Goal: Task Accomplishment & Management: Complete application form

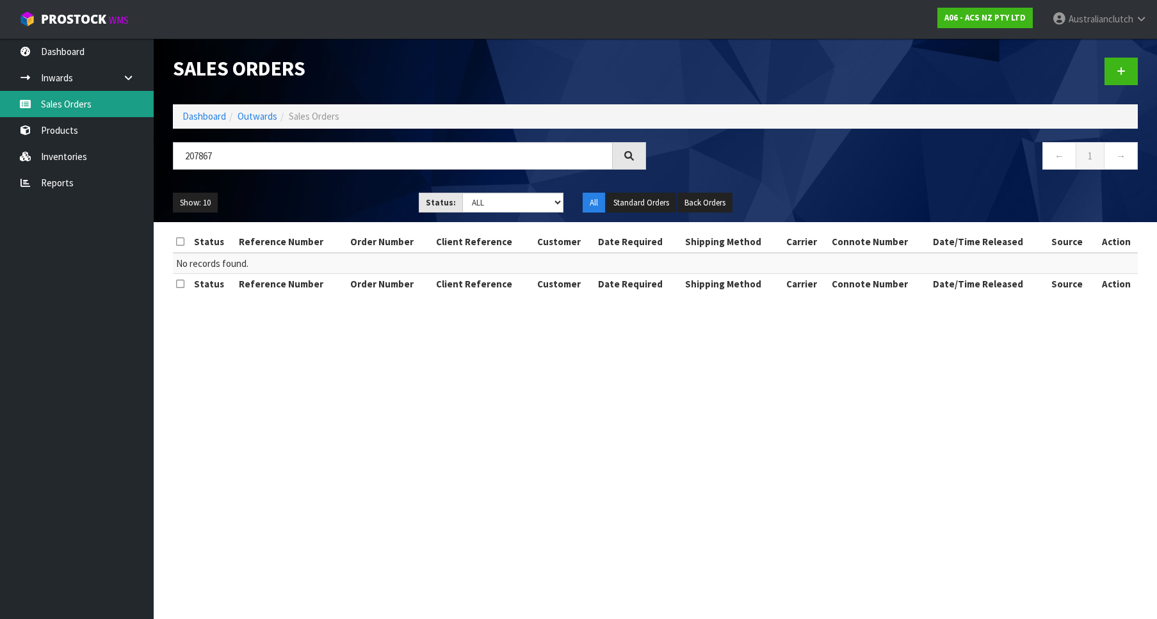
click at [58, 92] on link "Sales Orders" at bounding box center [77, 104] width 154 height 26
click at [72, 99] on link "Sales Orders" at bounding box center [77, 104] width 154 height 26
click at [47, 12] on span "ProStock" at bounding box center [73, 19] width 65 height 17
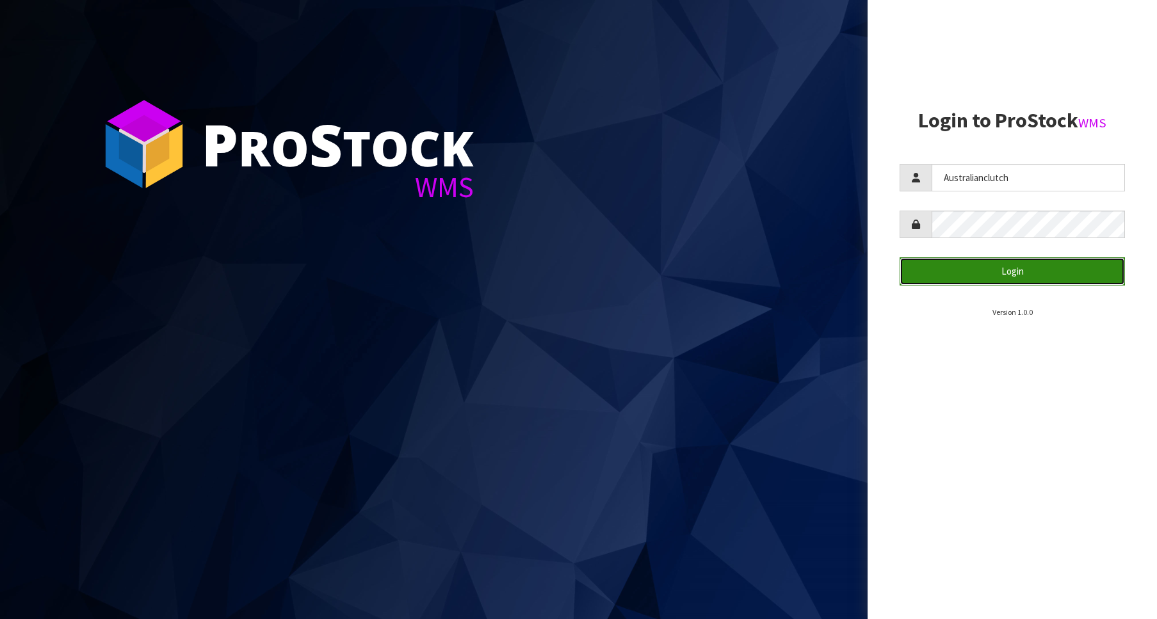
click at [961, 273] on button "Login" at bounding box center [1012, 271] width 225 height 28
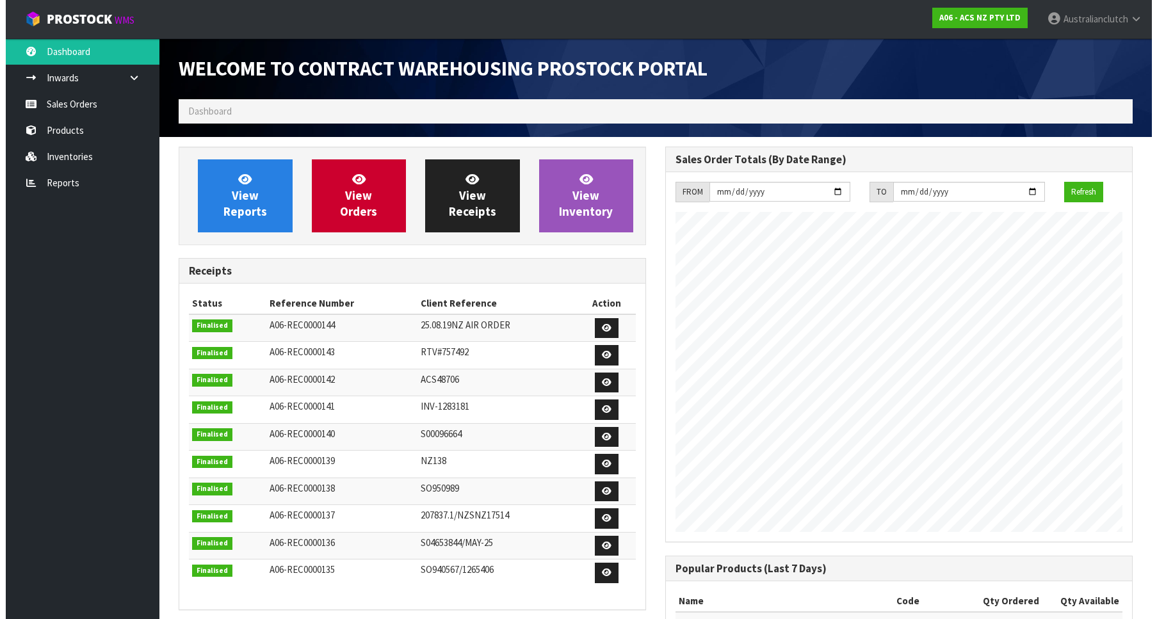
scroll to position [711, 487]
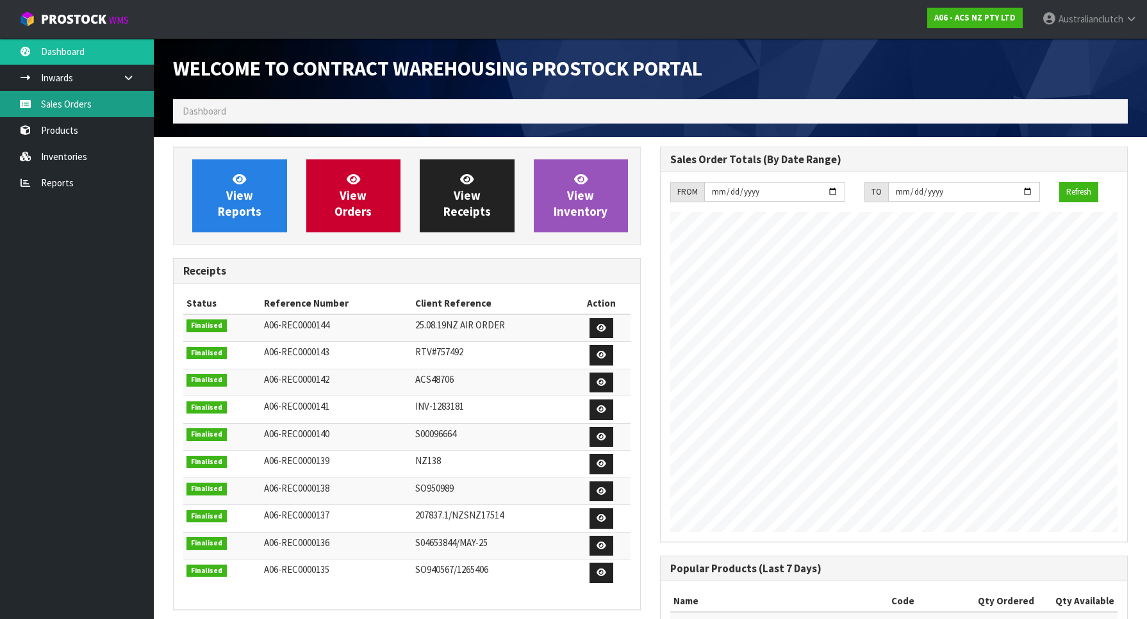
click at [79, 113] on link "Sales Orders" at bounding box center [77, 104] width 154 height 26
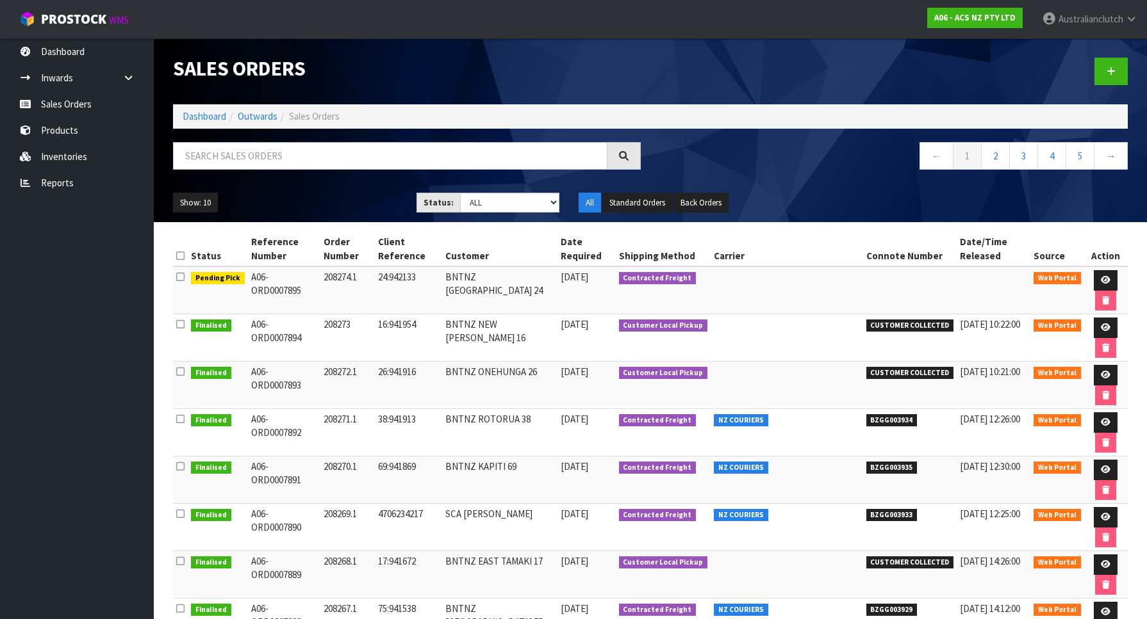
click at [1128, 63] on div at bounding box center [893, 71] width 487 height 66
click at [1120, 68] on link at bounding box center [1110, 72] width 33 height 28
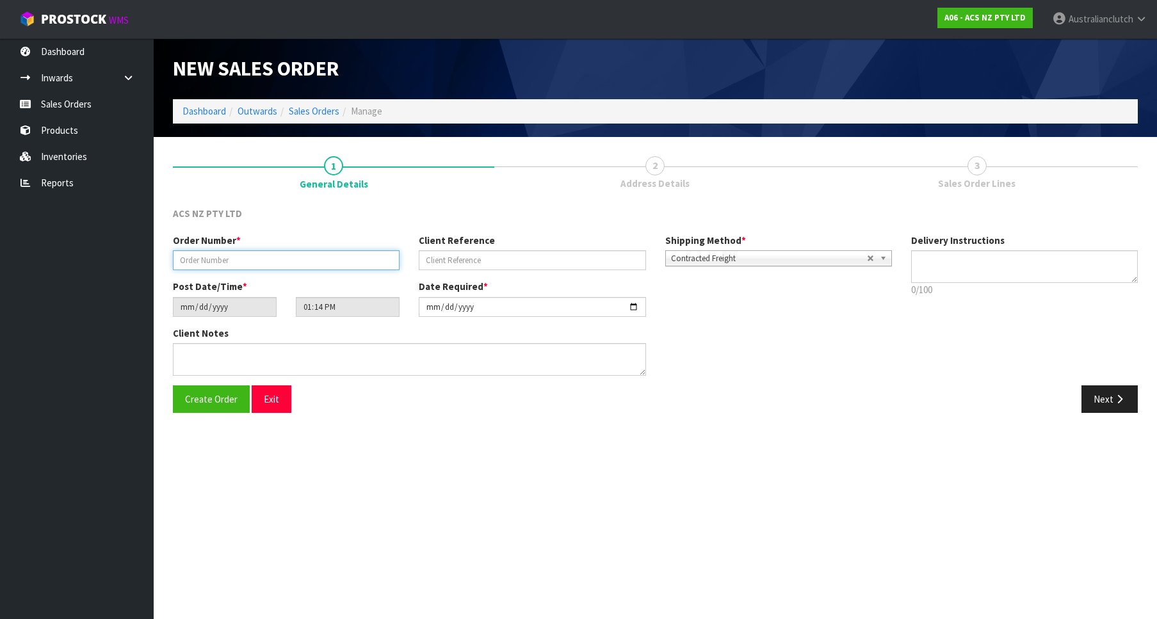
click at [266, 251] on input "text" at bounding box center [286, 260] width 227 height 20
paste input "208275.1"
type input "208275.1"
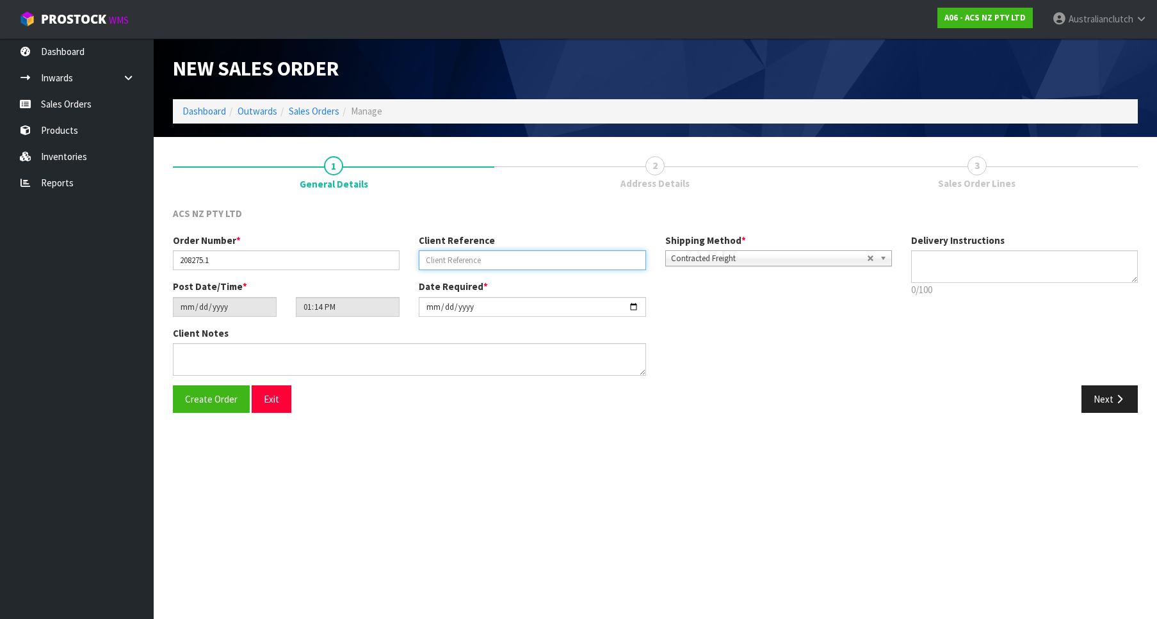
click at [457, 263] on input "text" at bounding box center [532, 260] width 227 height 20
paste input "4706236430"
type input "4706236430"
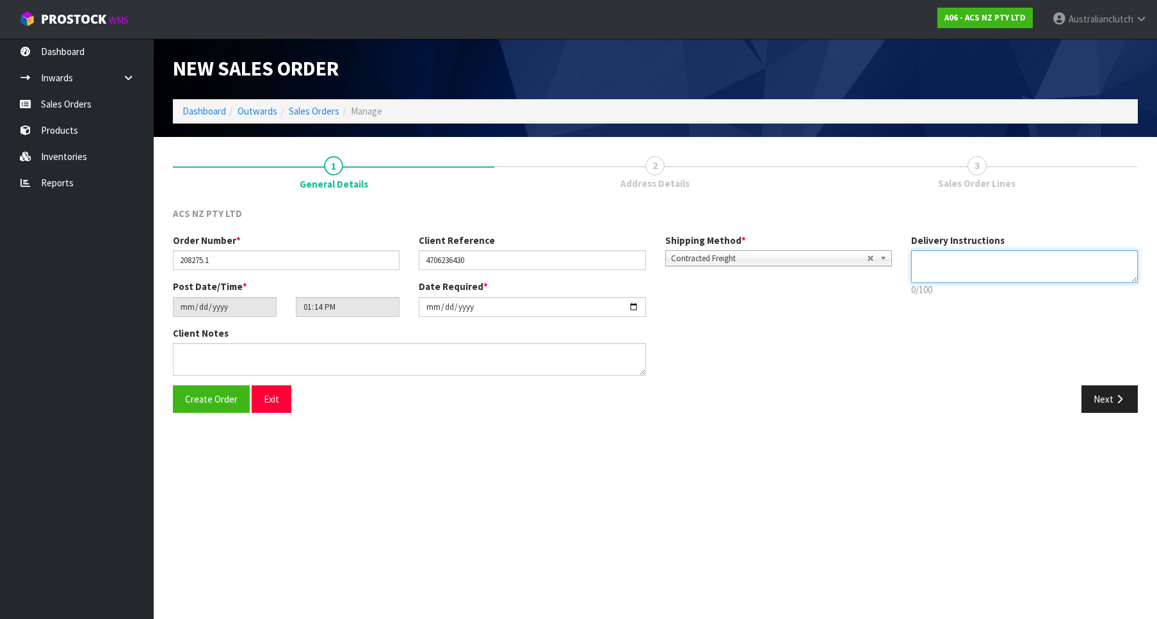
click at [1062, 260] on textarea at bounding box center [1024, 266] width 227 height 33
type textarea "PLEASE SEND VIA NZC"
click at [1106, 404] on button "Next" at bounding box center [1110, 400] width 56 height 28
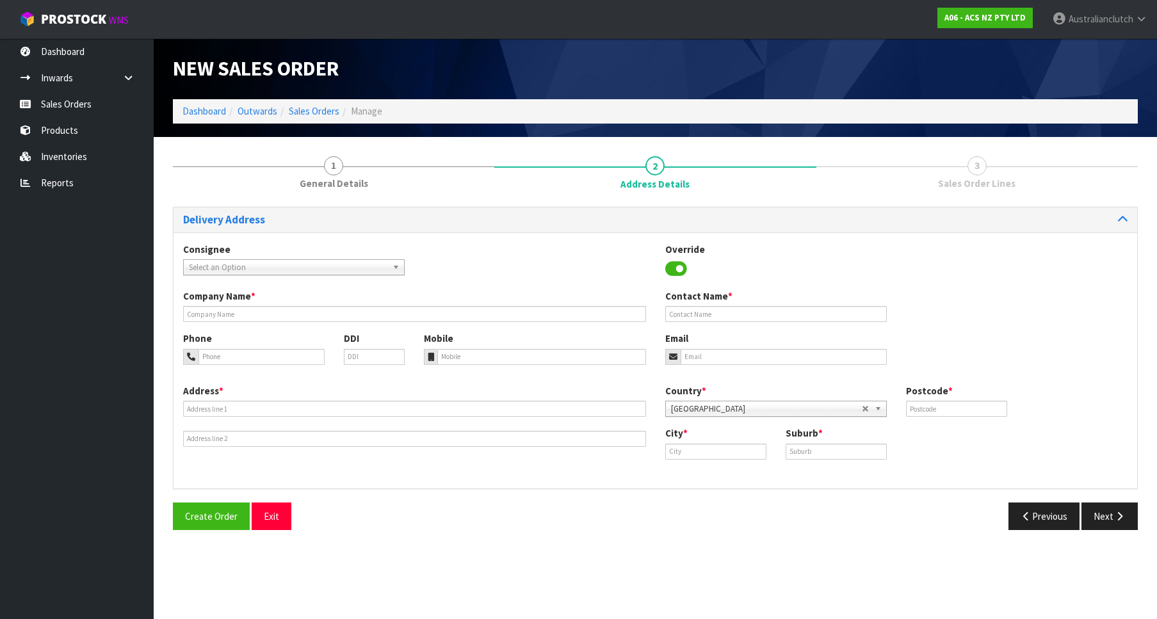
click at [250, 263] on span "Select an Option" at bounding box center [288, 267] width 199 height 15
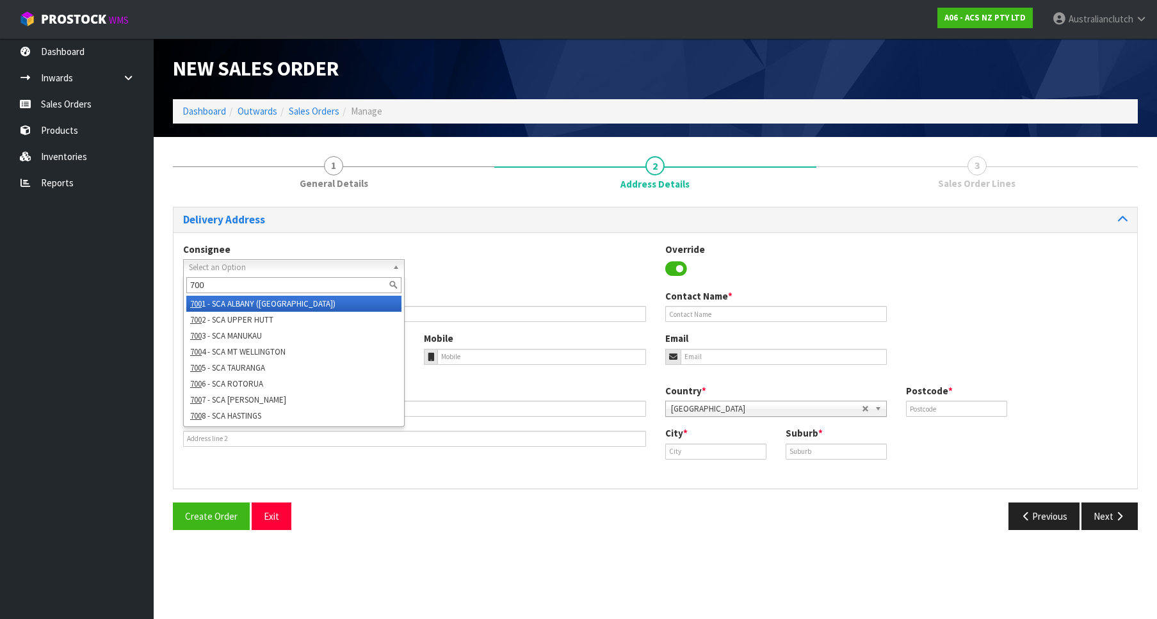
type input "7005"
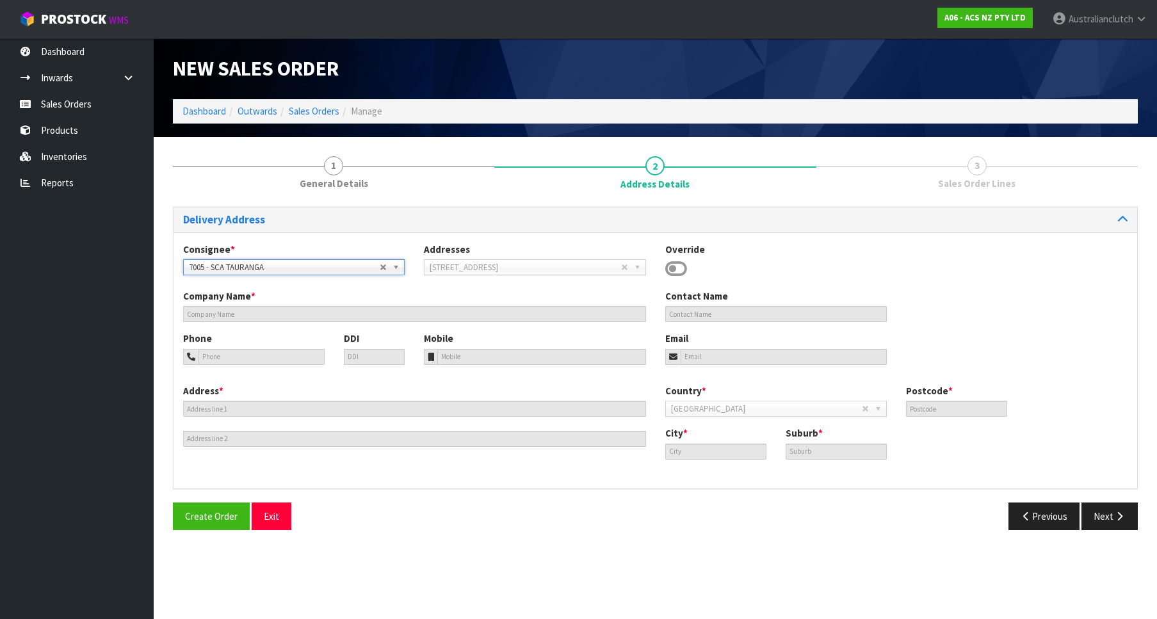
type input "SCA TAURANGA"
type input "07 5795436"
type input "[EMAIL_ADDRESS][DOMAIN_NAME]"
type input "[STREET_ADDRESS]"
type input "3110"
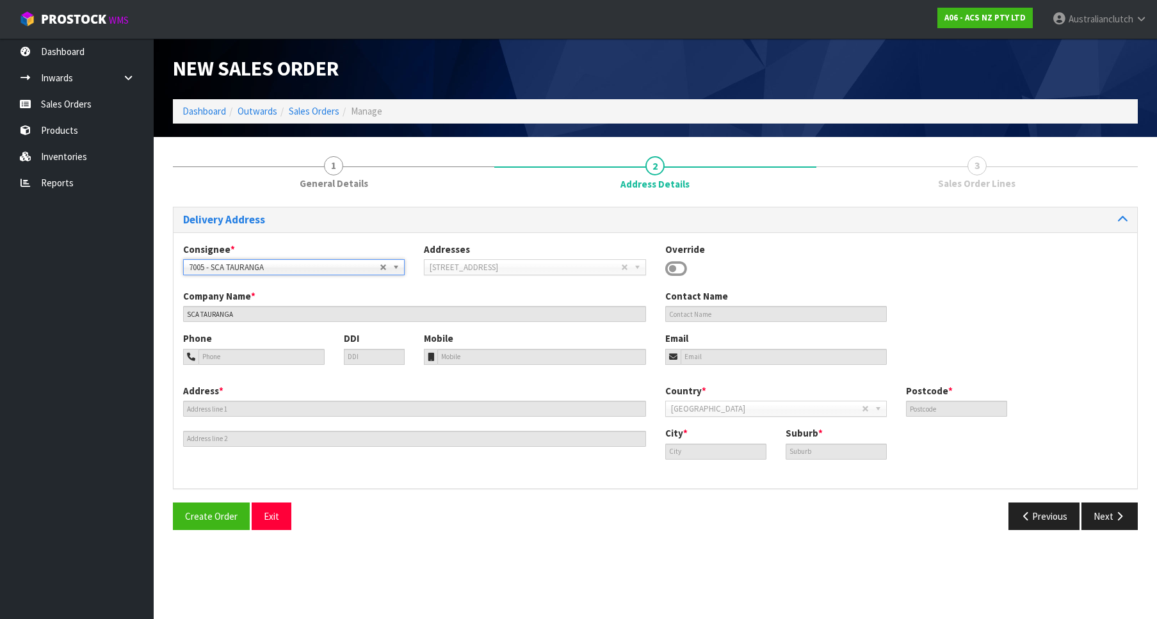
type input "[GEOGRAPHIC_DATA]"
type input "JUDEA"
click at [1112, 524] on button "Next" at bounding box center [1110, 517] width 56 height 28
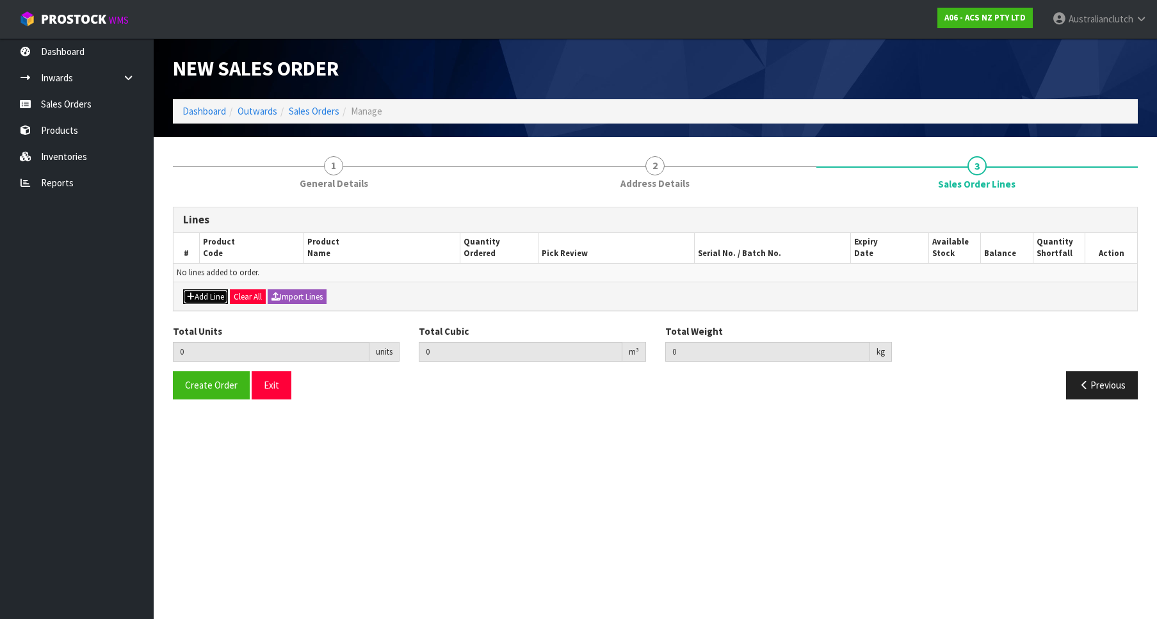
click at [206, 302] on button "Add Line" at bounding box center [205, 297] width 45 height 15
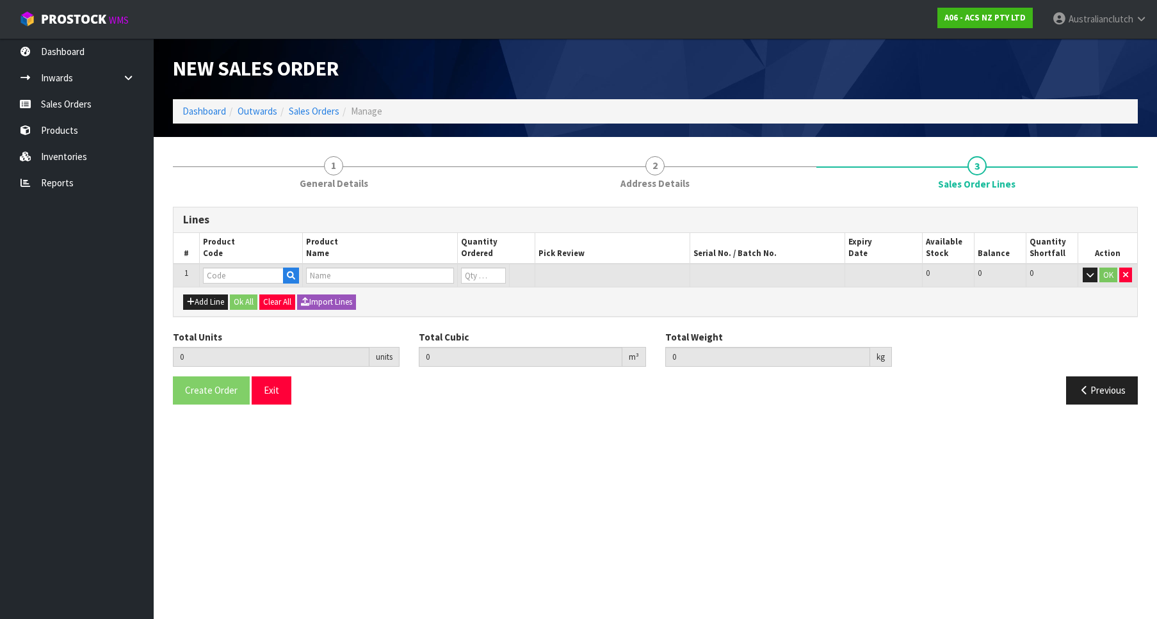
click at [255, 266] on td at bounding box center [250, 276] width 103 height 24
click at [240, 270] on input "text" at bounding box center [243, 276] width 81 height 16
paste input "MCFD028"
type input "MCFD028"
type input "0.000000"
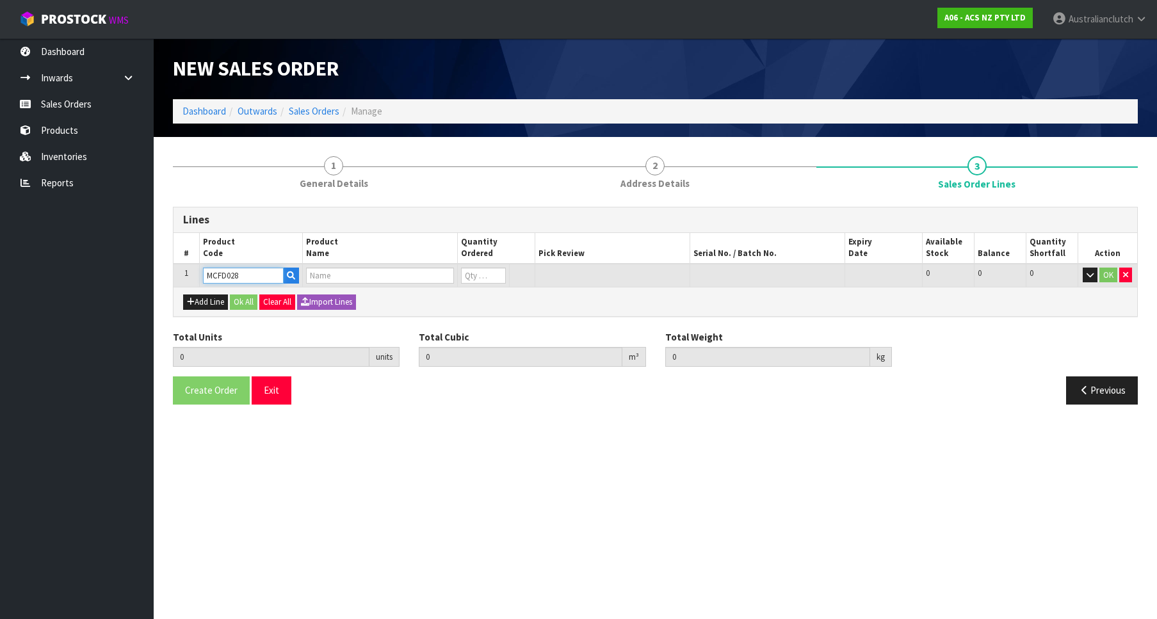
type input "0.000"
type input "CLUTCH M/CYL FORD 19.05MM (3/4")"
type input "0"
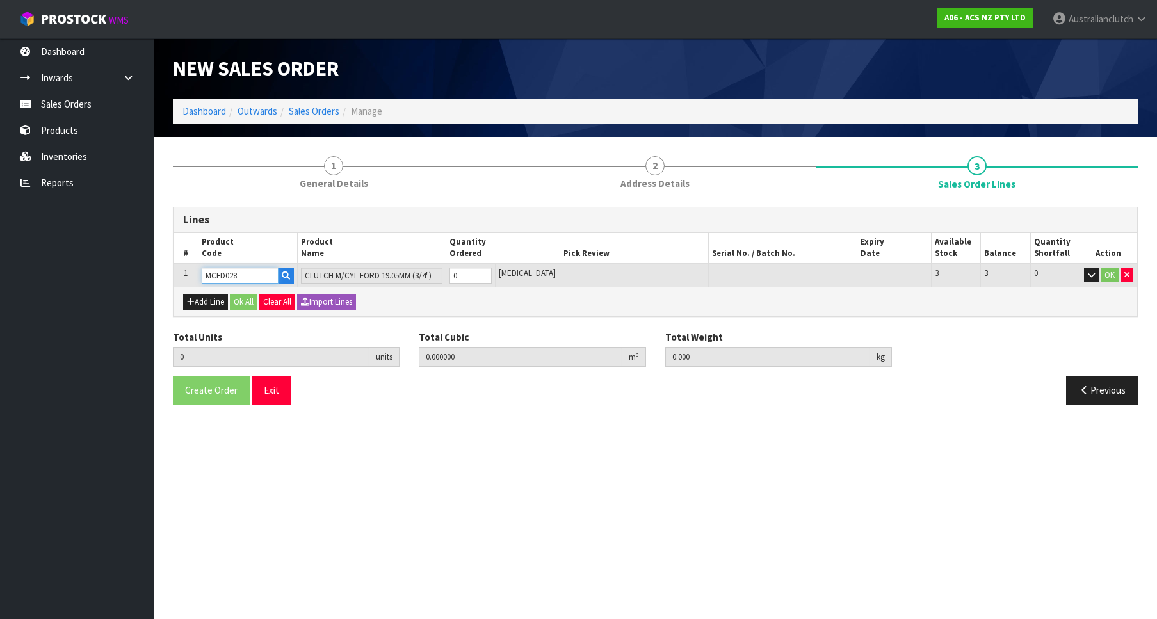
type input "1"
type input "0.002981"
type input "0.25"
type input "1"
click at [492, 271] on input "1" at bounding box center [471, 276] width 42 height 16
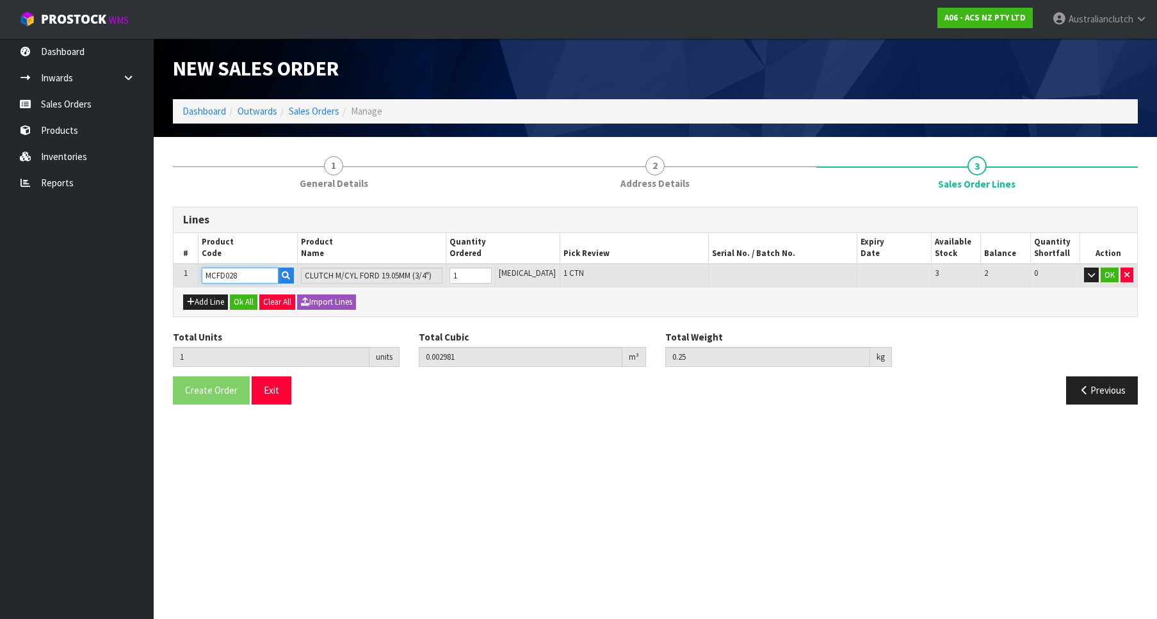
type input "MCFD028"
click at [1104, 265] on td "OK" at bounding box center [1109, 276] width 58 height 24
click at [1107, 275] on button "OK" at bounding box center [1110, 275] width 18 height 15
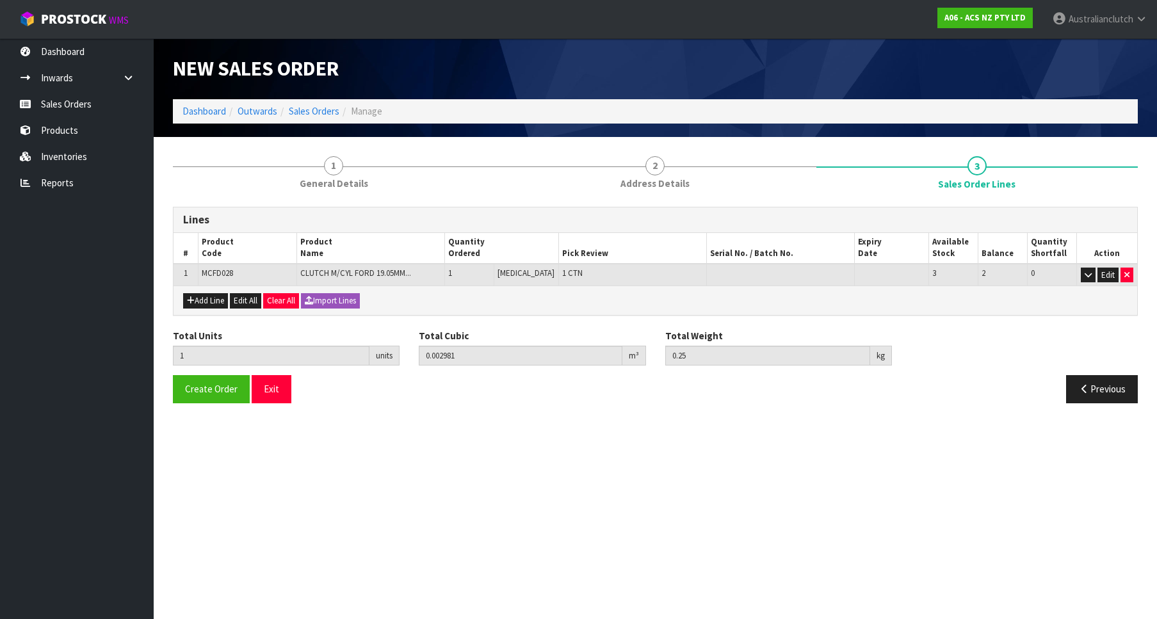
click at [203, 373] on div "Total Units 1 units Total Cubic 0.002981 m³ Total Weight 0.25 kg" at bounding box center [655, 352] width 984 height 47
click at [209, 380] on button "Create Order" at bounding box center [211, 389] width 77 height 28
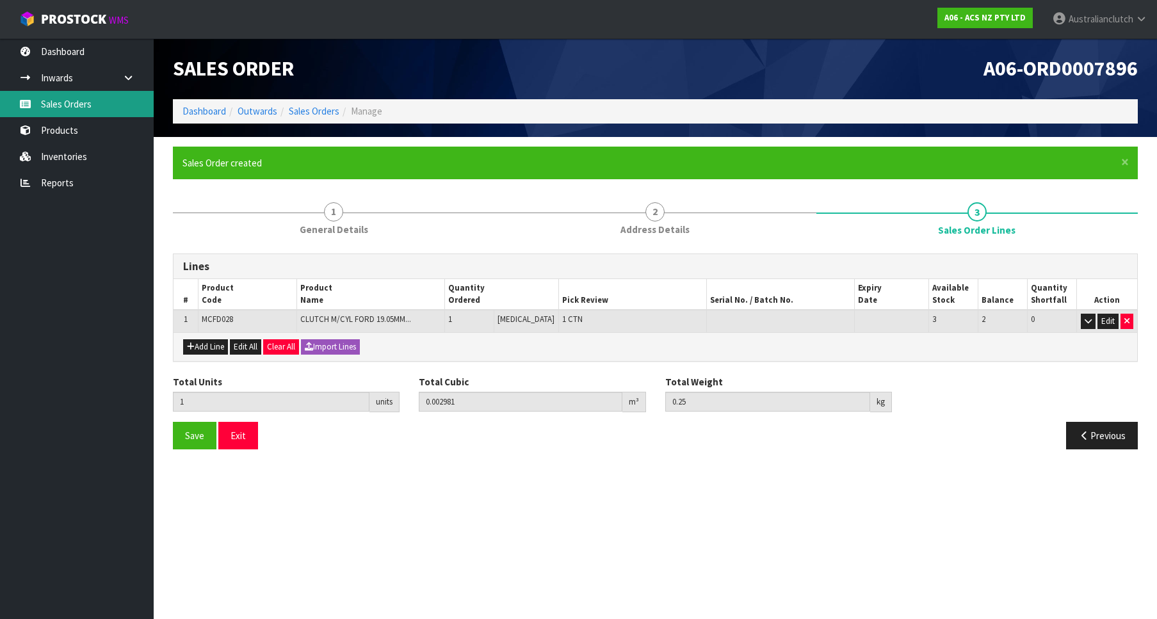
click at [5, 107] on link "Sales Orders" at bounding box center [77, 104] width 154 height 26
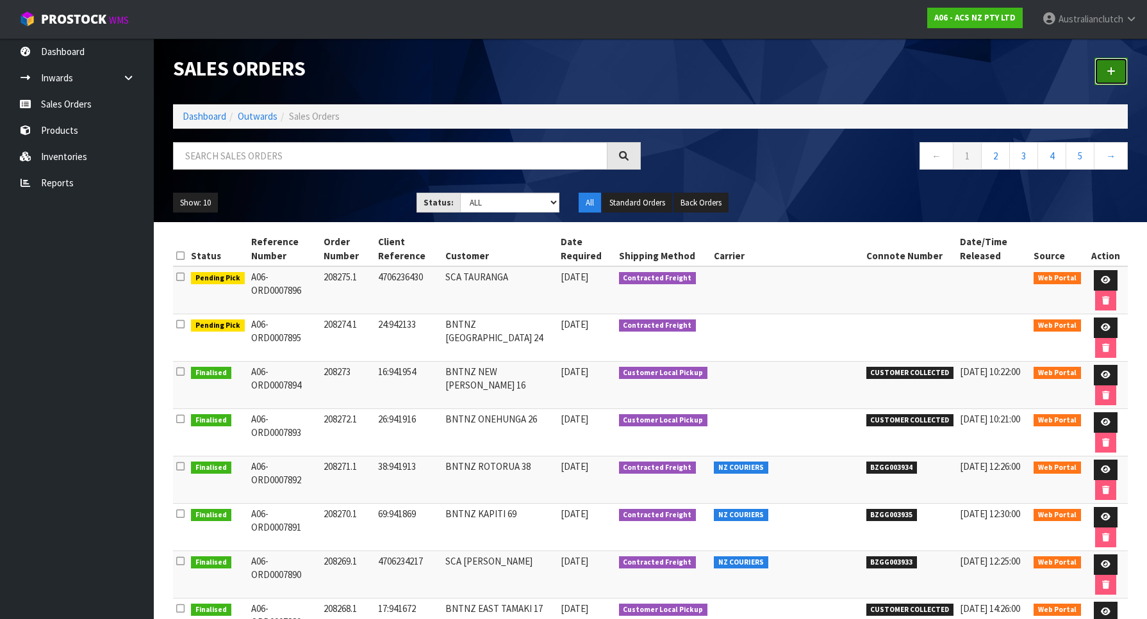
click at [1118, 74] on link at bounding box center [1110, 72] width 33 height 28
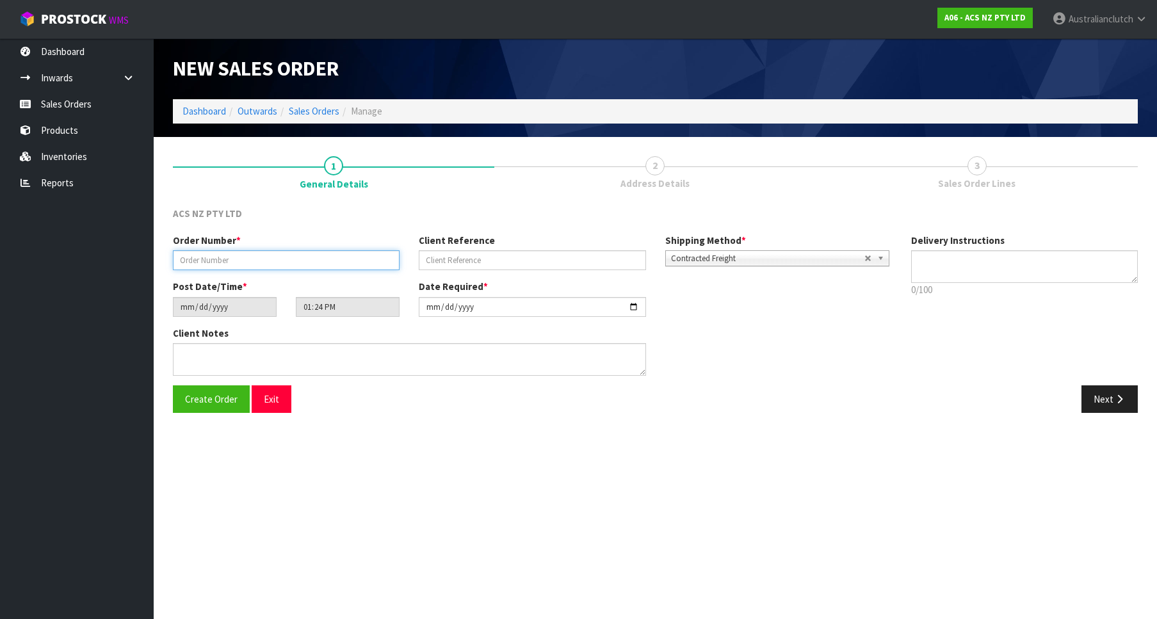
click at [281, 266] on input "text" at bounding box center [286, 260] width 227 height 20
paste input "208276.1"
type input "208276.1"
click at [432, 249] on div "Client Reference" at bounding box center [532, 252] width 246 height 37
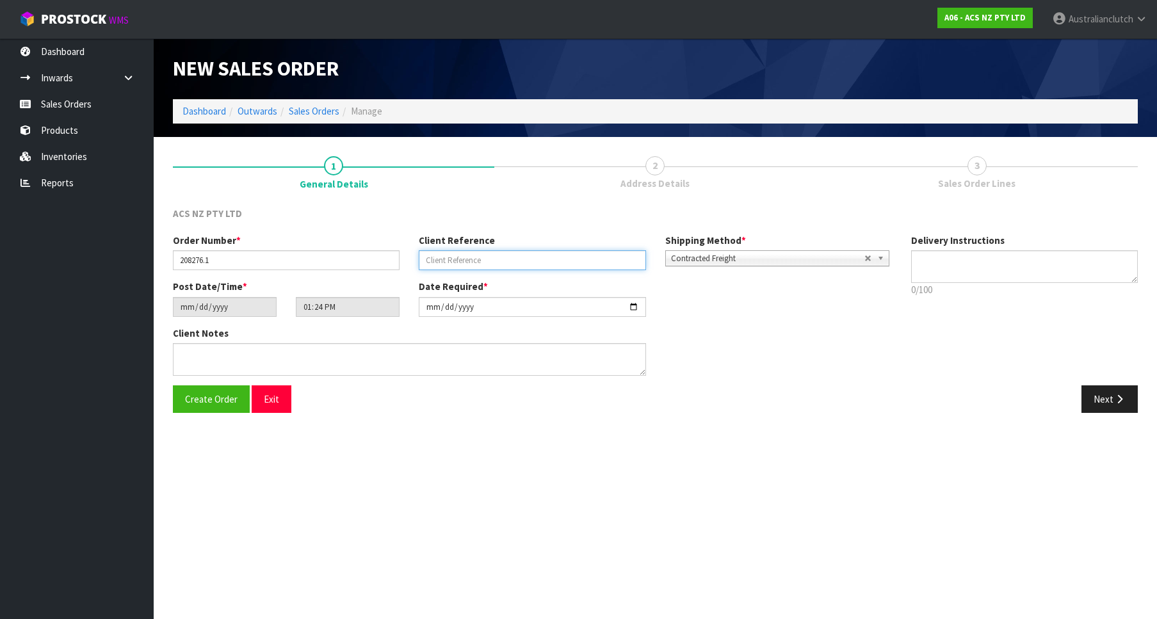
click at [441, 251] on input "text" at bounding box center [532, 260] width 227 height 20
paste input "IN023329"
type input "IN023329"
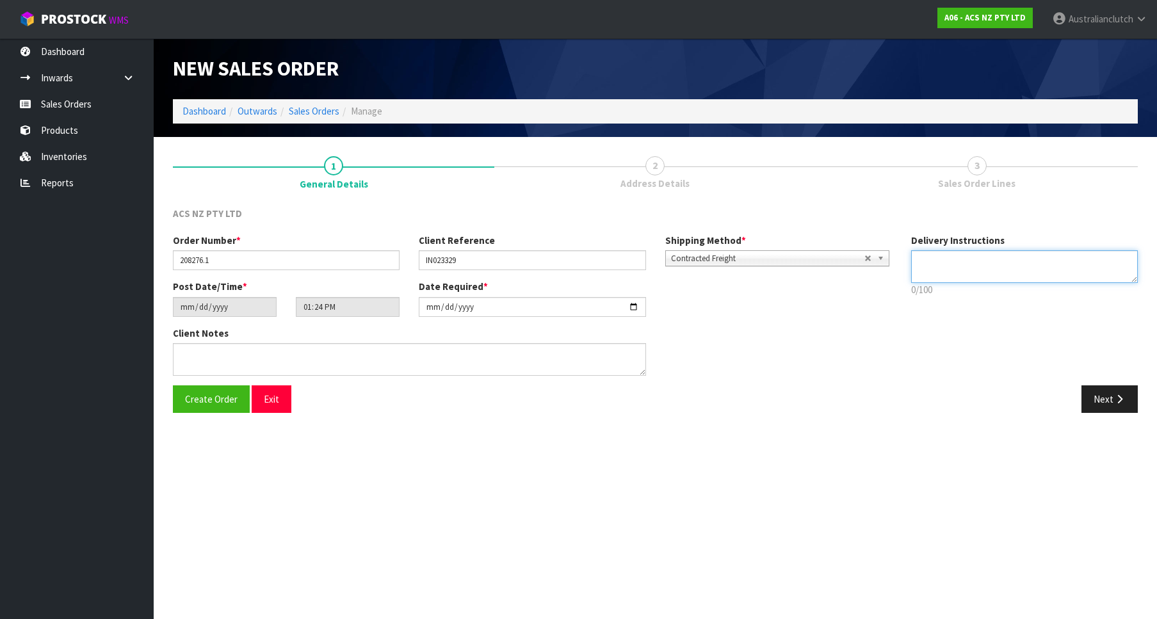
click at [1056, 268] on textarea at bounding box center [1024, 266] width 227 height 33
type textarea "PLEASE SEND VIA NZC"
drag, startPoint x: 1108, startPoint y: 398, endPoint x: 1154, endPoint y: 407, distance: 47.1
click at [1108, 397] on button "Next" at bounding box center [1110, 400] width 56 height 28
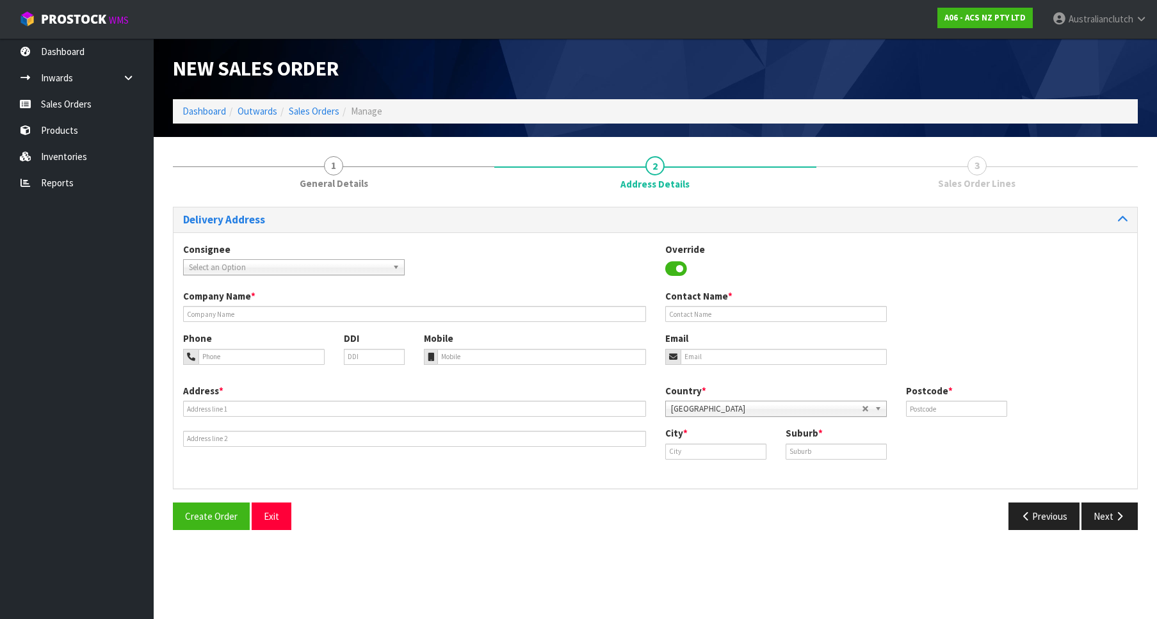
click at [334, 275] on div "Consignee 000001.BAY MECHANICS - BAY MECHANICS 000001A - BRAKE & TRANSMISSION N…" at bounding box center [656, 266] width 964 height 47
click at [329, 272] on span "Select an Option" at bounding box center [288, 267] width 199 height 15
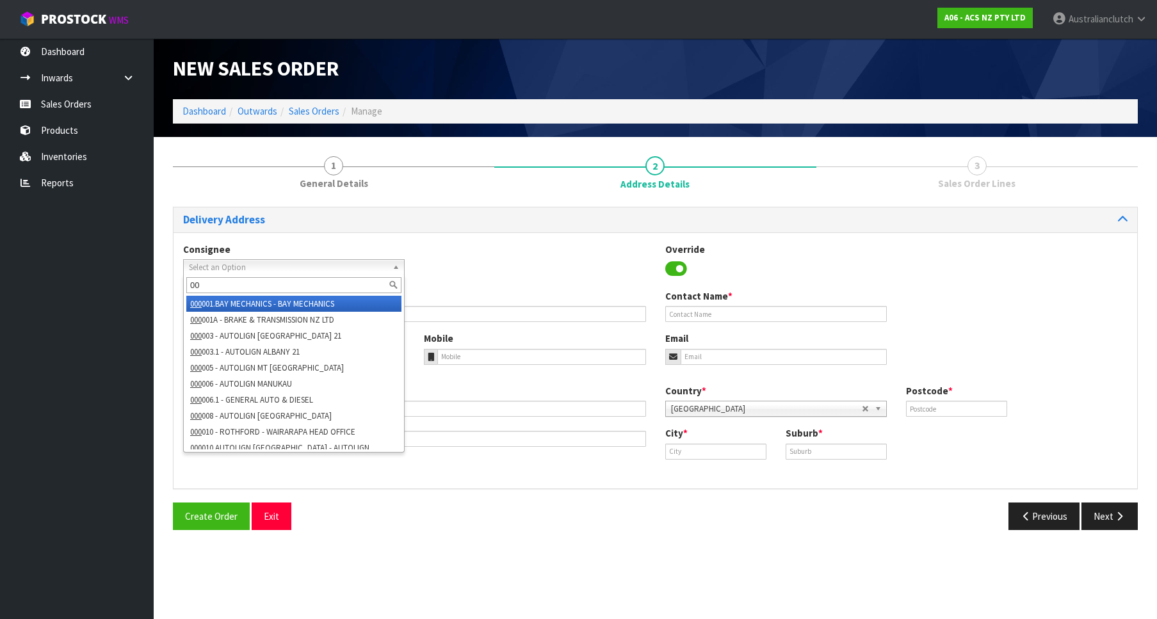
type input "0"
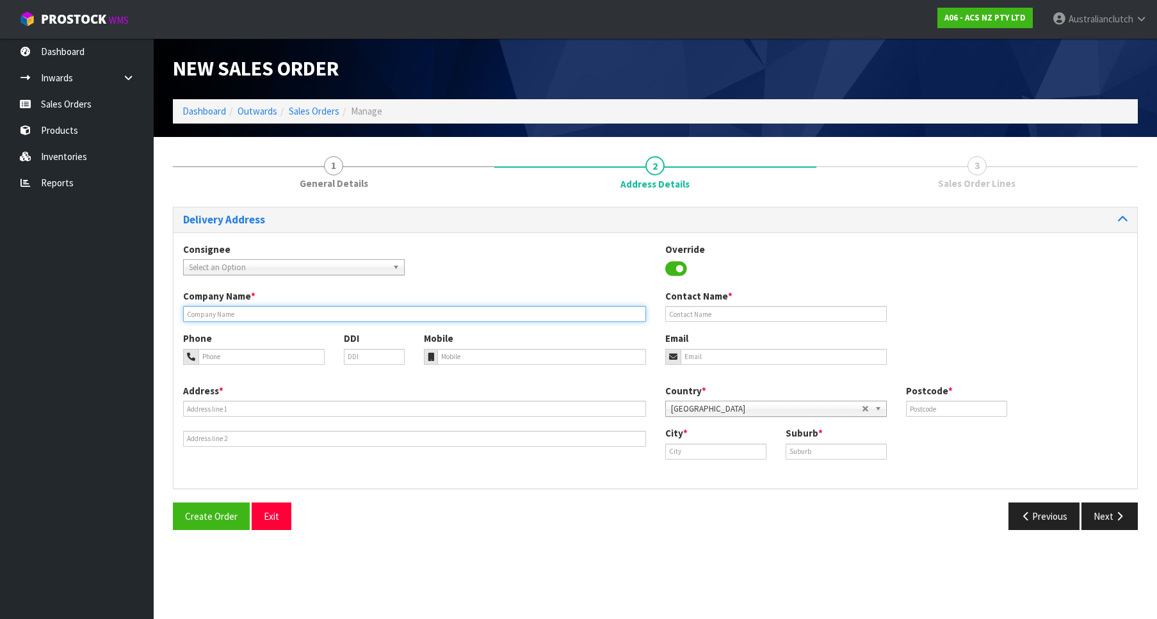
click at [404, 321] on input "text" at bounding box center [414, 314] width 463 height 16
paste input "PARTMASTER NZ (INVERCARGIL)"
type input "PARTMASTER NZ (INVERCARGIL)"
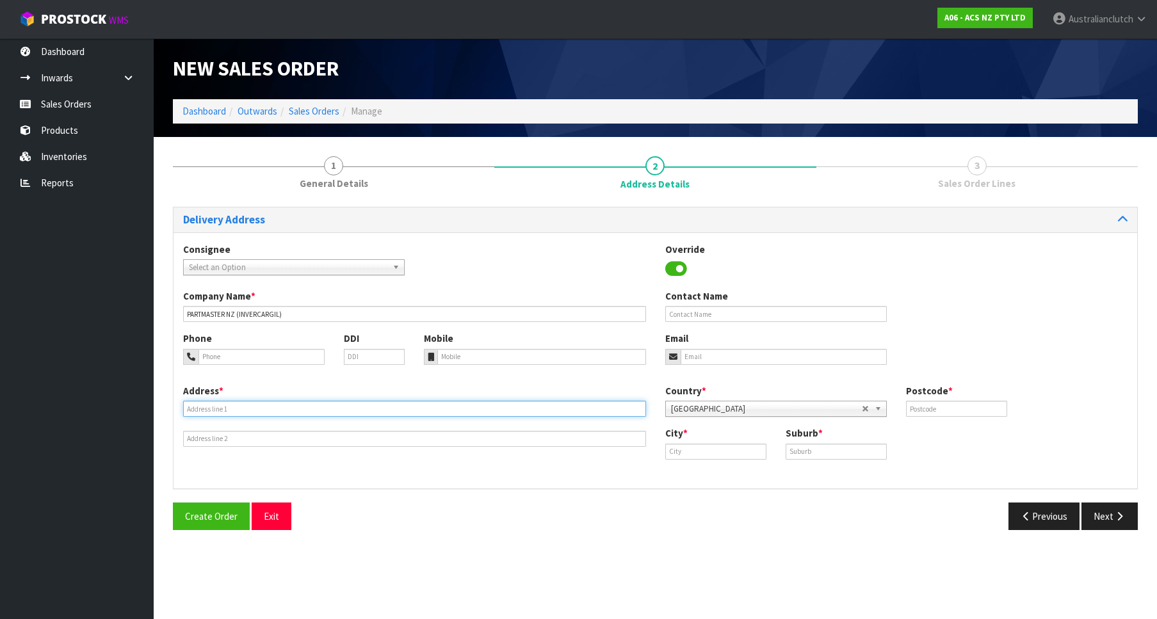
click at [375, 407] on input "text" at bounding box center [414, 409] width 463 height 16
paste input "[STREET_ADDRESS]"
type input "[STREET_ADDRESS]"
click at [692, 445] on input "text" at bounding box center [715, 452] width 101 height 16
paste input "INVERCARGILL"
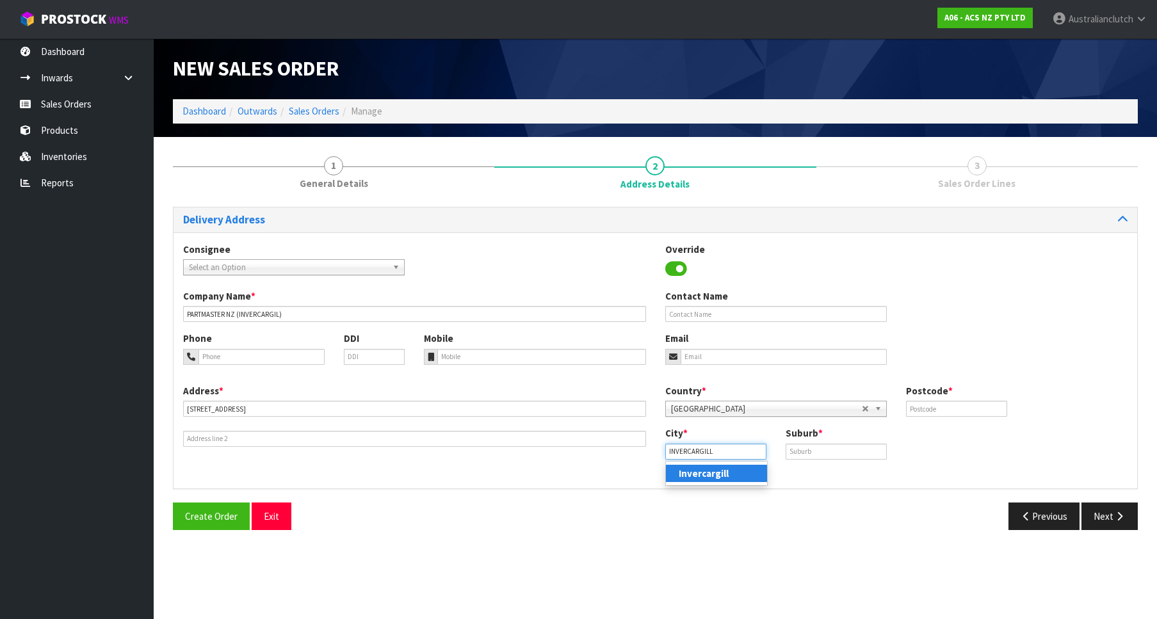
type input "INVERCARGILL"
click at [776, 454] on div "City * INVERCARGILL" at bounding box center [716, 443] width 120 height 33
click at [804, 455] on input "text" at bounding box center [836, 452] width 101 height 16
paste input "INVERCARGILL"
type input "INVERCARGILL"
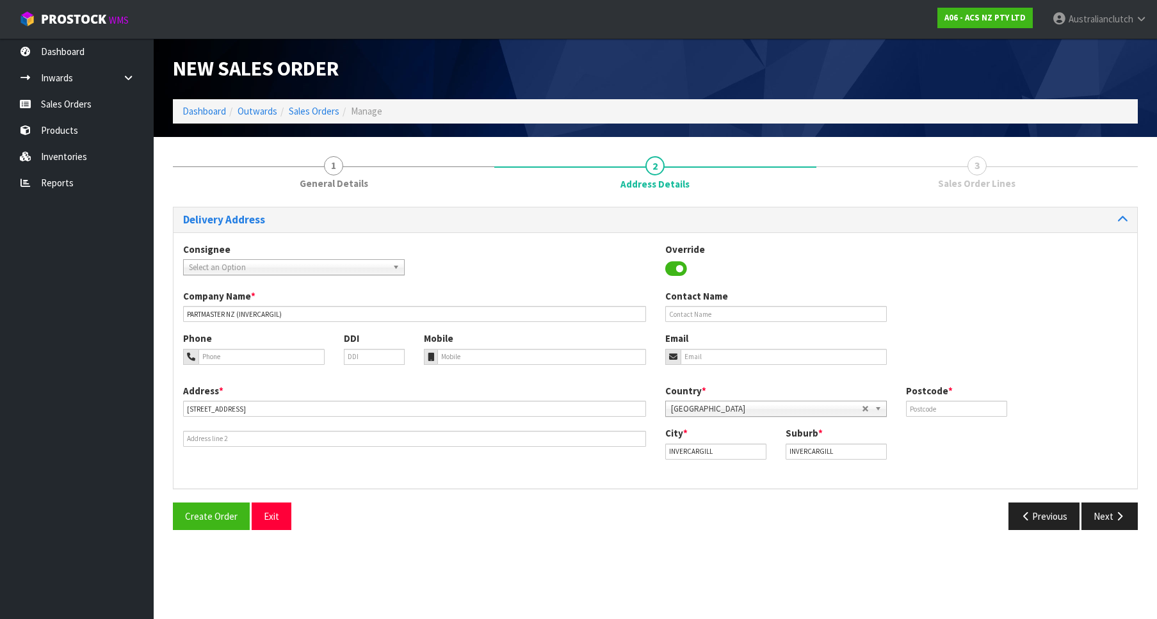
click at [944, 393] on label "Postcode *" at bounding box center [929, 390] width 47 height 13
click at [953, 411] on input "text" at bounding box center [956, 409] width 101 height 16
type input "9810"
click at [1110, 519] on button "Next" at bounding box center [1110, 517] width 56 height 28
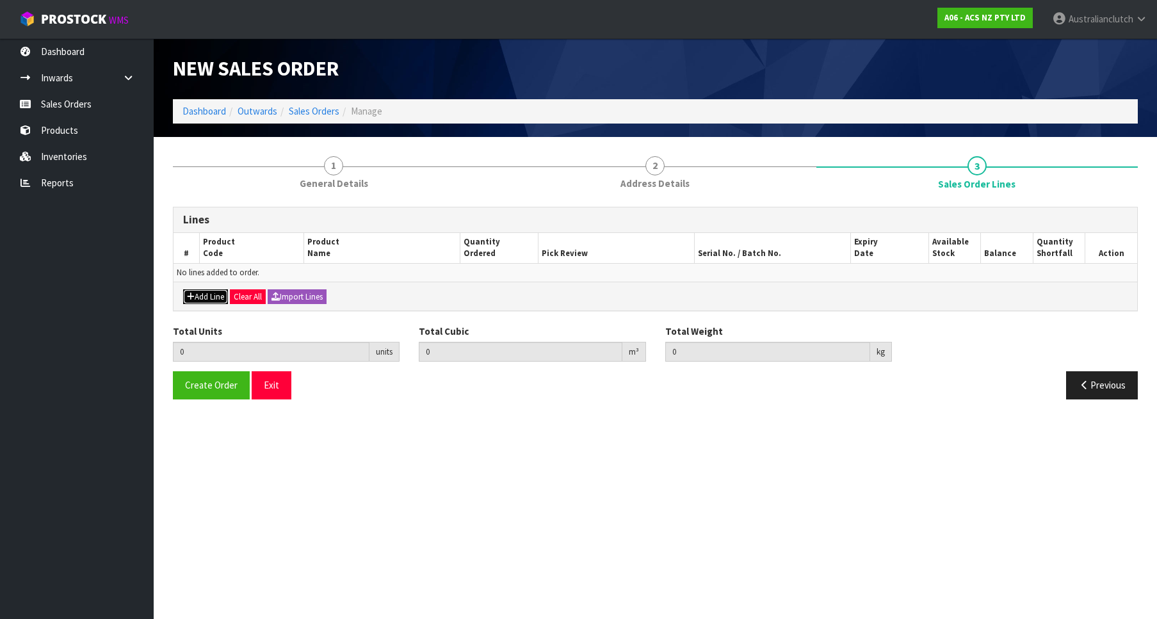
click at [194, 297] on icon "button" at bounding box center [191, 297] width 8 height 8
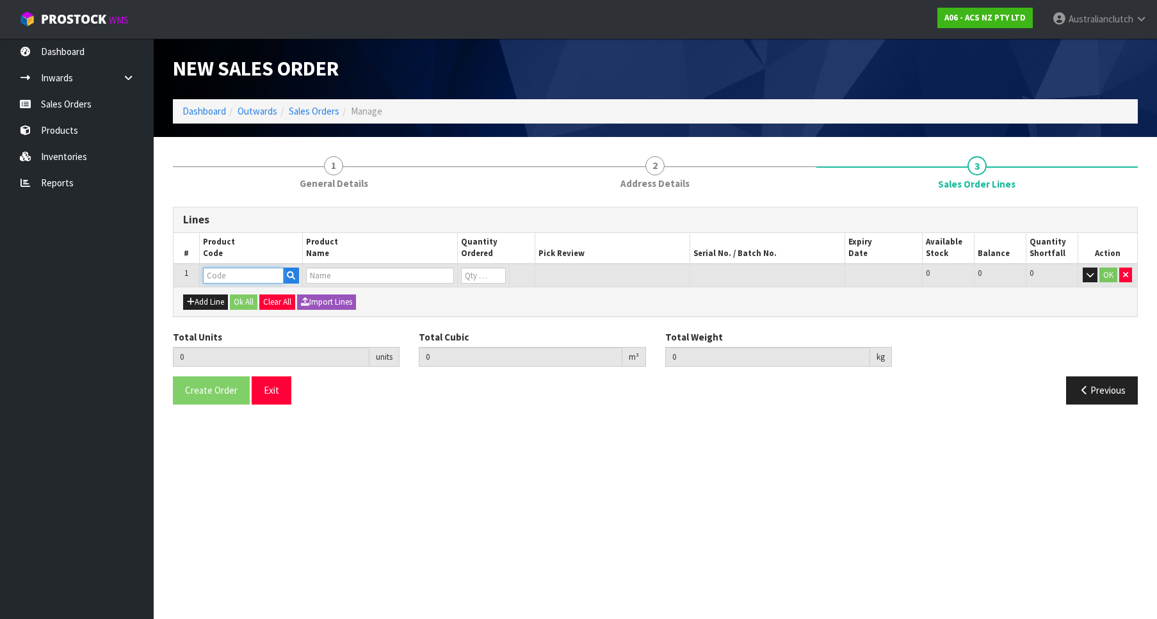
click at [220, 277] on input "text" at bounding box center [243, 276] width 81 height 16
paste input "CSCGM011-EXTBL"
type input "CSCGM011-EXTBL"
type input "0.000000"
type input "0.000"
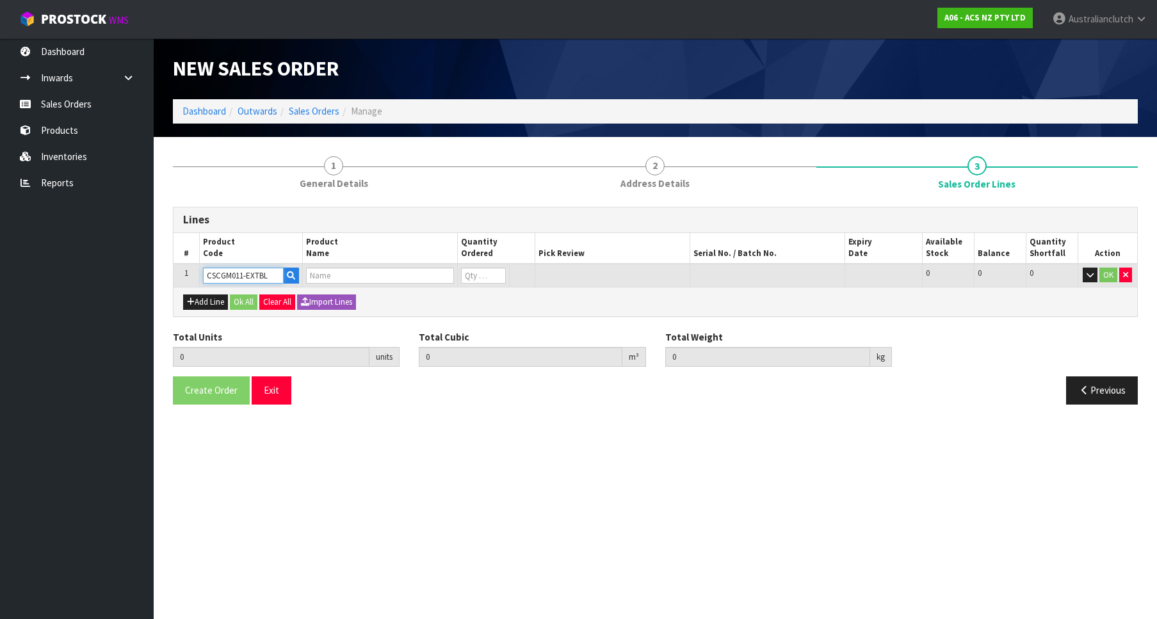
type input "CONC S/CYL EXTENDED BLEEDER"
type input "0"
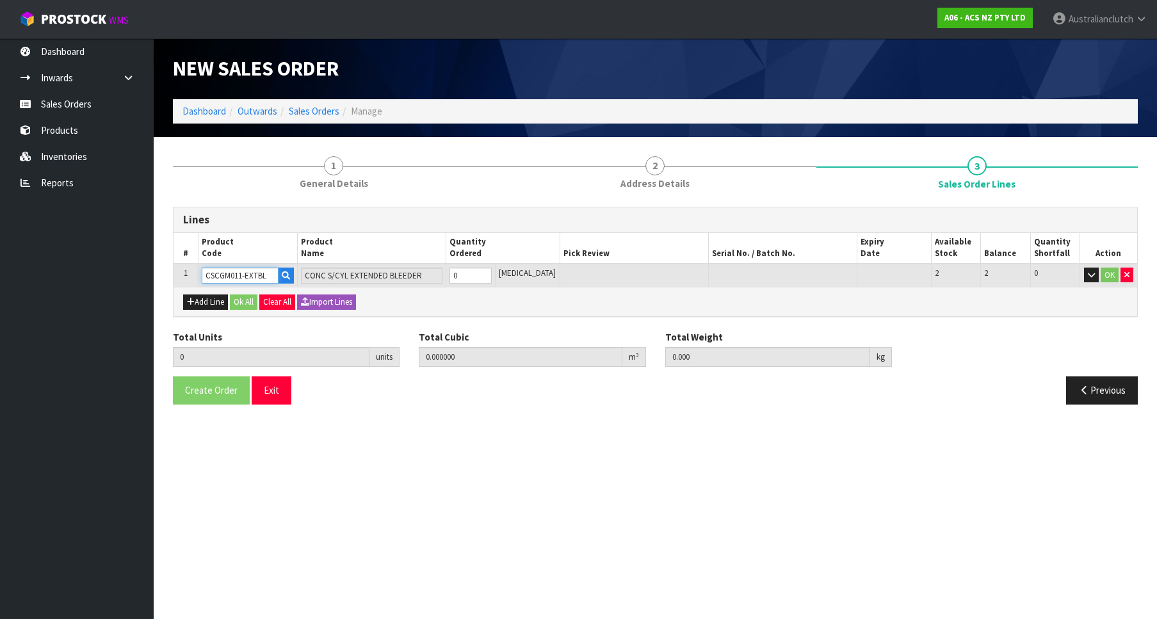
type input "CSCGM011-EXTBL"
click at [492, 271] on input "0" at bounding box center [471, 276] width 42 height 16
type input "1"
type input "0.003456"
type input "0.2"
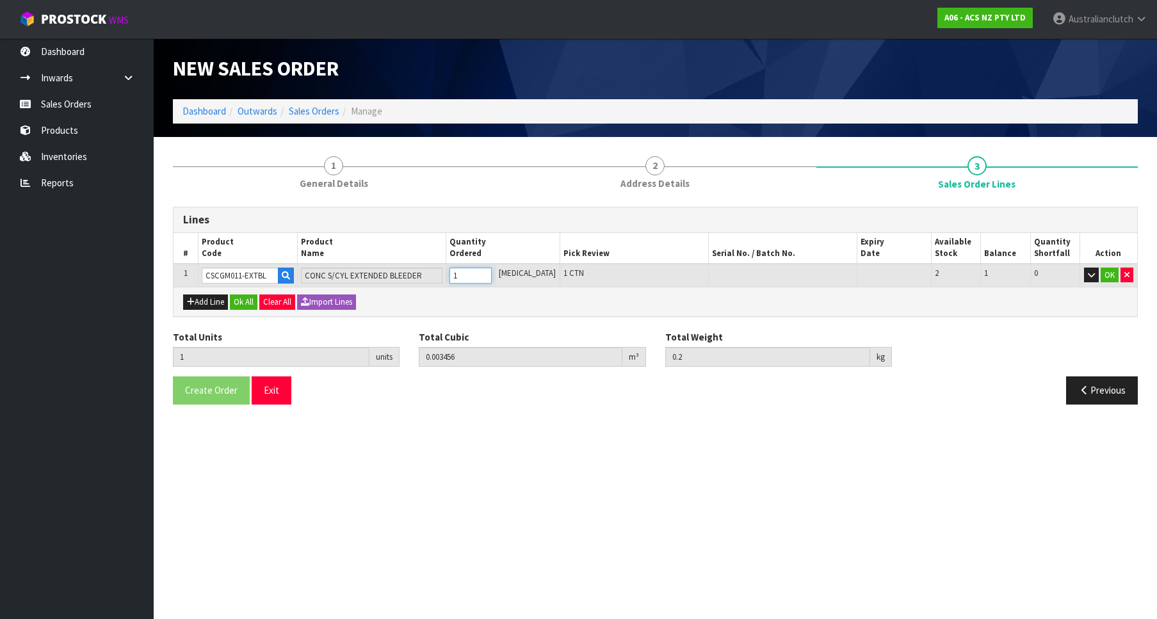
type input "1"
click at [492, 273] on input "1" at bounding box center [471, 276] width 42 height 16
click at [1109, 272] on button "OK" at bounding box center [1110, 275] width 18 height 15
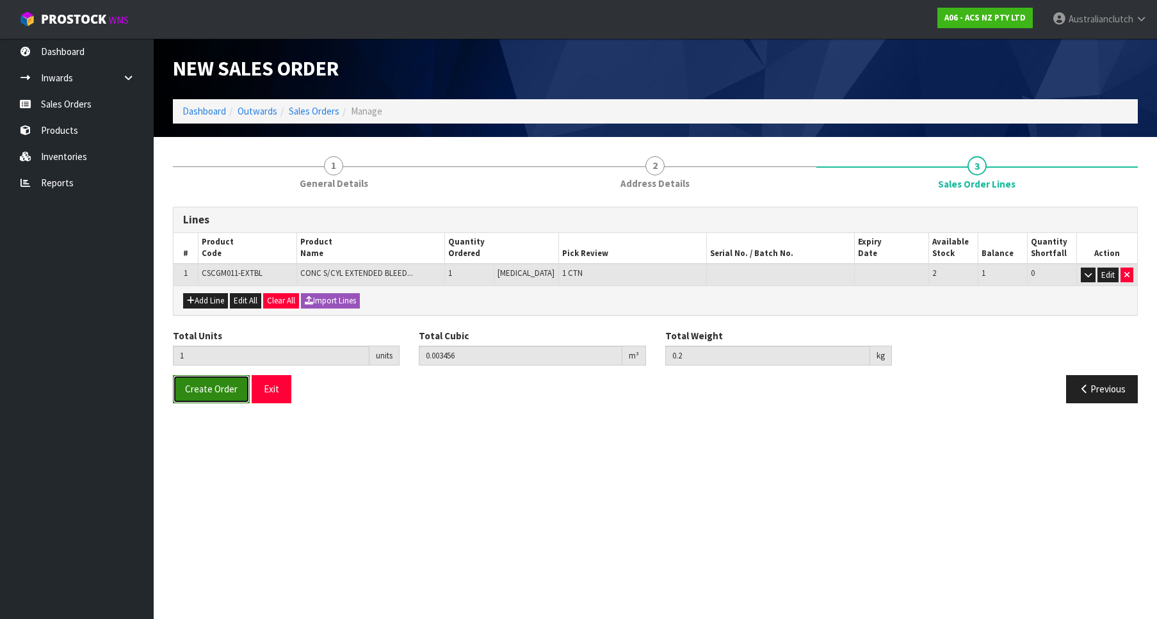
click at [200, 396] on button "Create Order" at bounding box center [211, 389] width 77 height 28
